Goal: Task Accomplishment & Management: Use online tool/utility

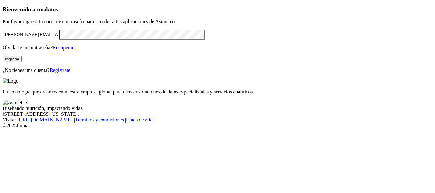
click input "submit" at bounding box center [0, 0] width 0 height 0
